Goal: Task Accomplishment & Management: Manage account settings

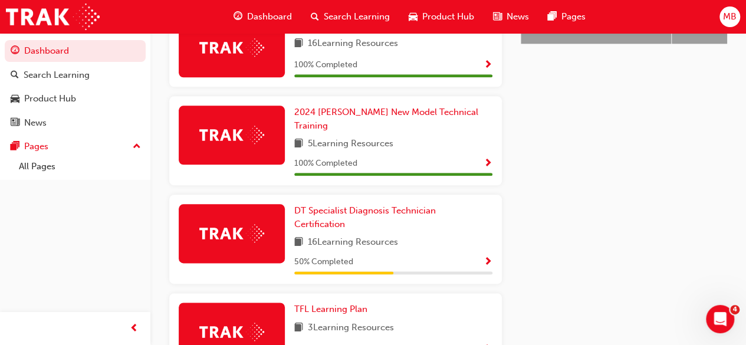
click at [731, 22] on span "MB" at bounding box center [730, 17] width 14 height 14
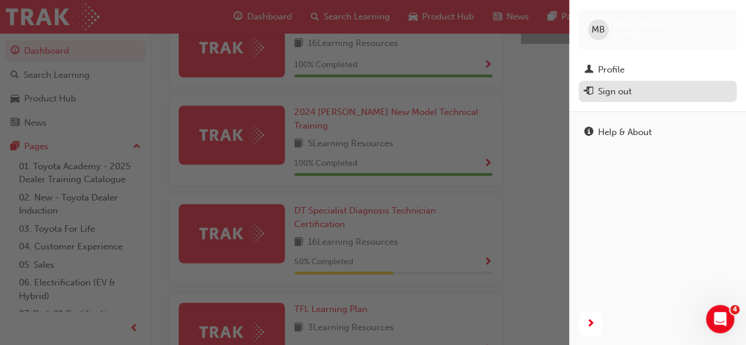
click at [640, 87] on div "Sign out" at bounding box center [657, 91] width 146 height 15
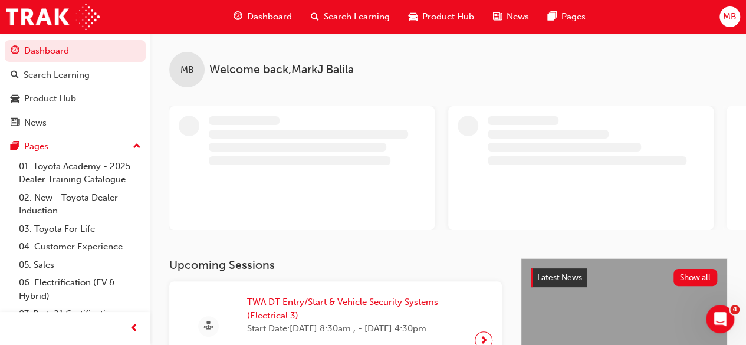
click at [729, 19] on span "MB" at bounding box center [730, 17] width 14 height 14
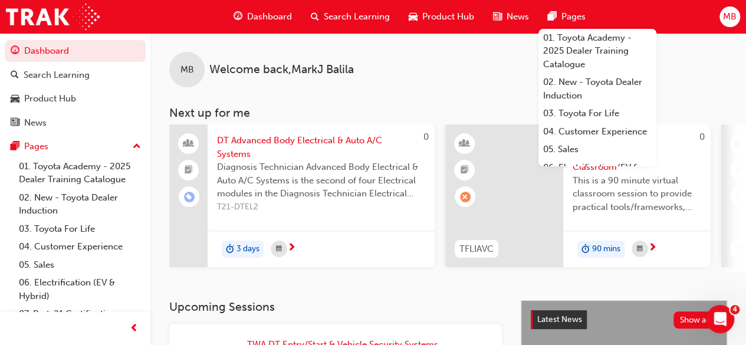
click at [725, 15] on span "MB" at bounding box center [730, 17] width 14 height 14
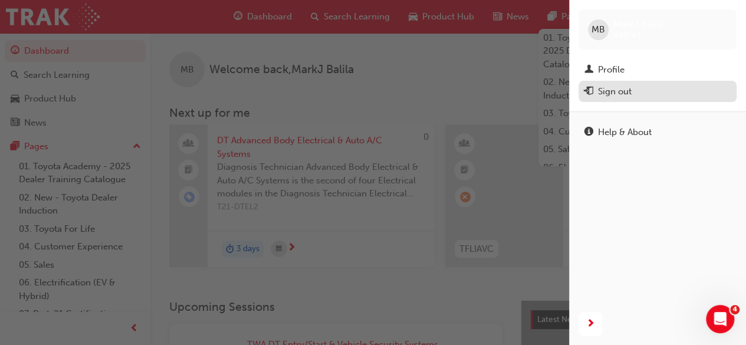
click at [627, 98] on button "Sign out" at bounding box center [657, 92] width 158 height 22
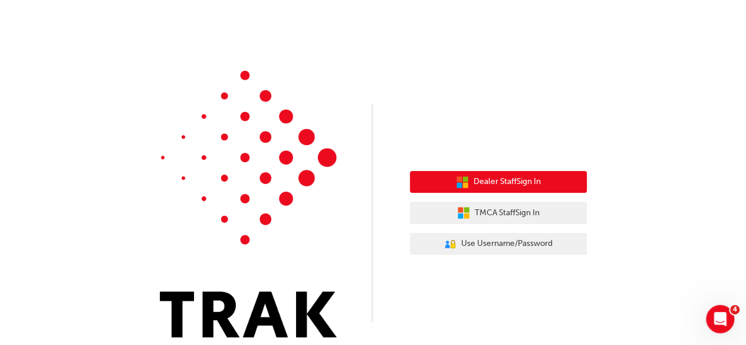
click at [510, 192] on button "Dealer Staff Sign In" at bounding box center [498, 182] width 177 height 22
